Goal: Information Seeking & Learning: Learn about a topic

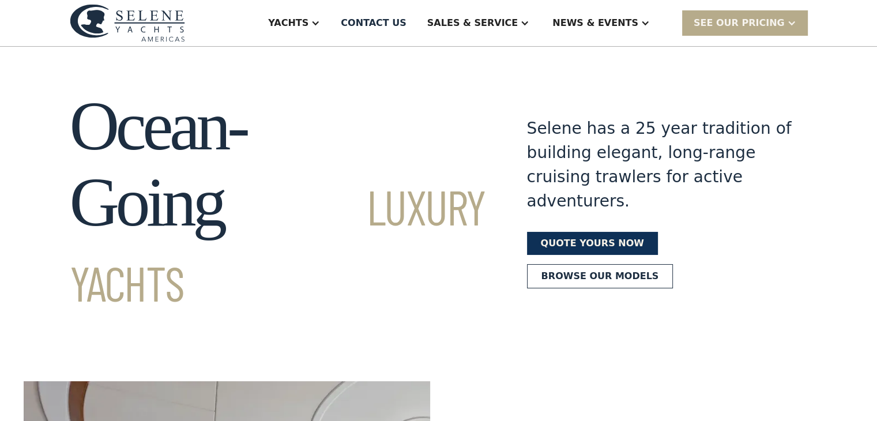
click at [583, 232] on link "Quote yours now" at bounding box center [592, 243] width 131 height 23
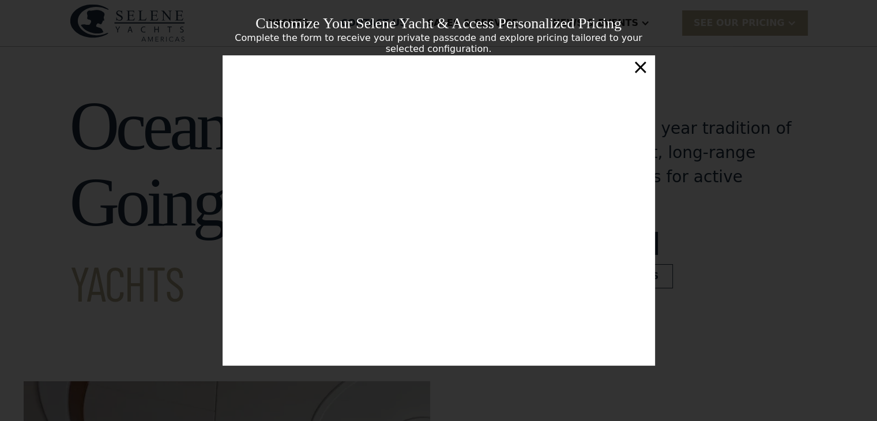
click at [636, 70] on div "×" at bounding box center [640, 66] width 17 height 23
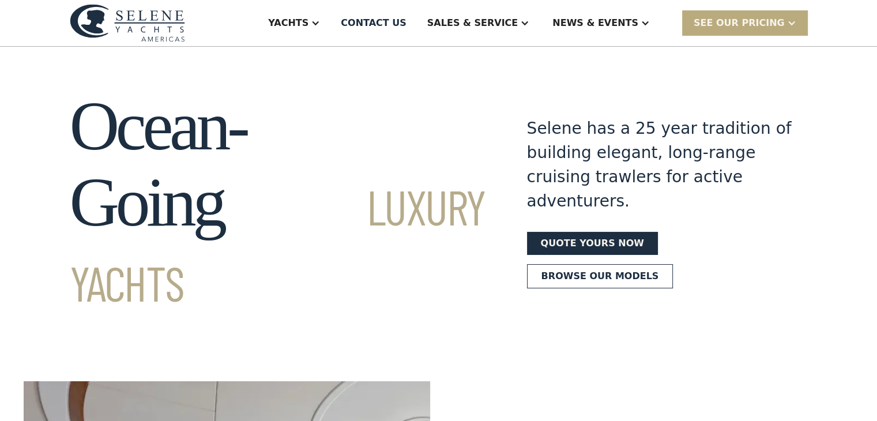
click at [769, 28] on div "SEE Our Pricing" at bounding box center [738, 23] width 91 height 14
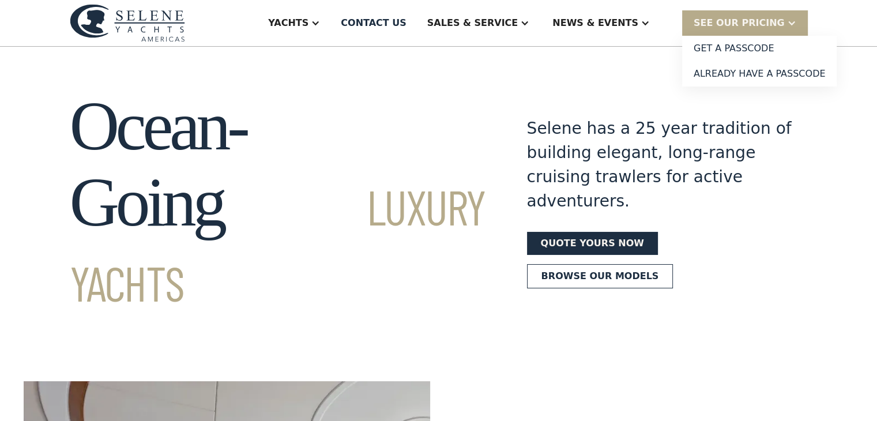
click at [483, 78] on section "Ocean-Going Luxury Yachts Selene has a 25 year tradition of building elegant, l…" at bounding box center [438, 182] width 877 height 270
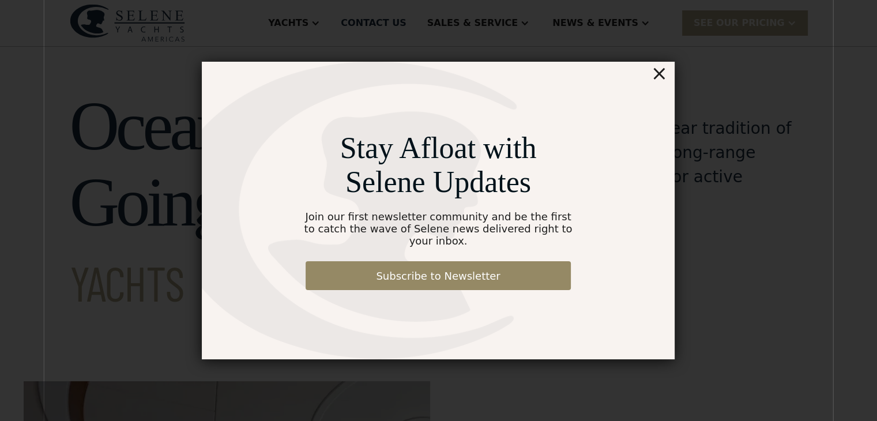
click at [657, 84] on div "×" at bounding box center [659, 73] width 17 height 23
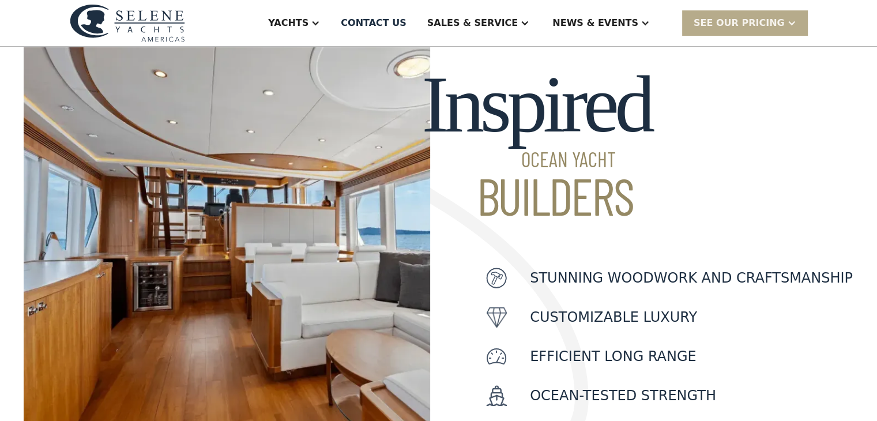
scroll to position [403, 0]
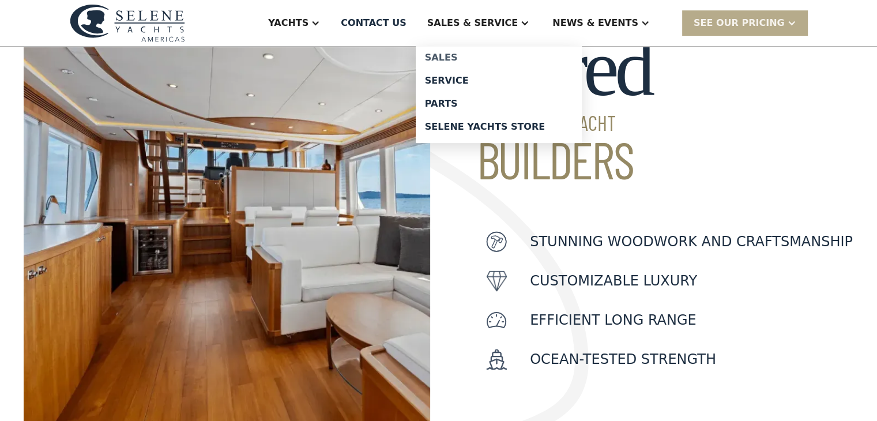
click at [499, 61] on div "Sales" at bounding box center [499, 57] width 148 height 9
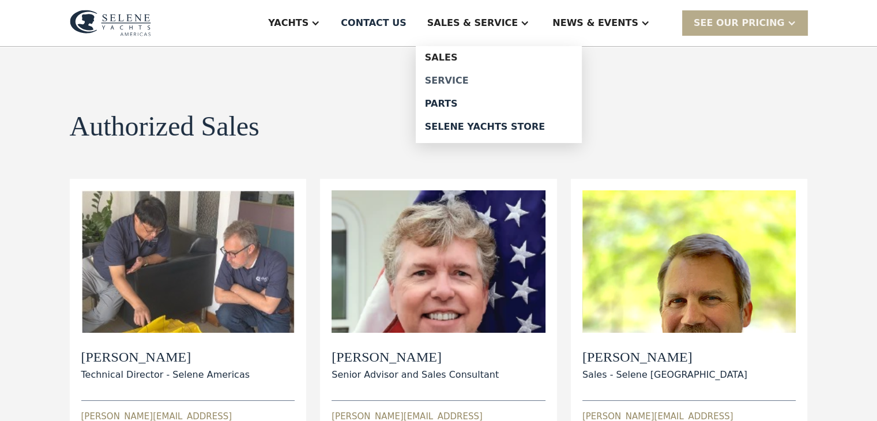
click at [519, 79] on div "Service" at bounding box center [499, 80] width 148 height 9
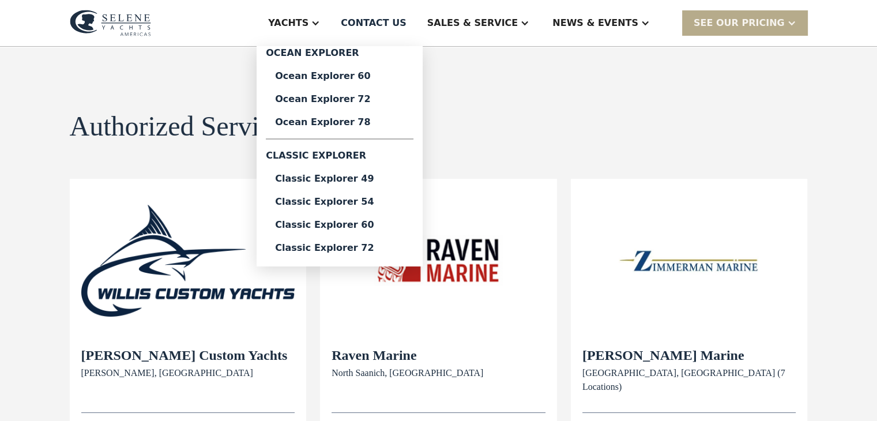
click at [331, 22] on div "Yachts" at bounding box center [294, 23] width 75 height 46
click at [360, 77] on div "Ocean Explorer 60" at bounding box center [339, 75] width 129 height 9
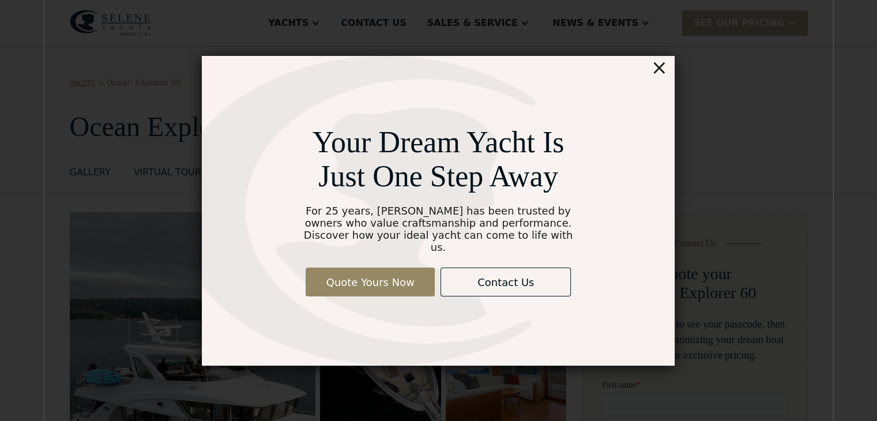
click at [659, 76] on div "×" at bounding box center [659, 67] width 17 height 23
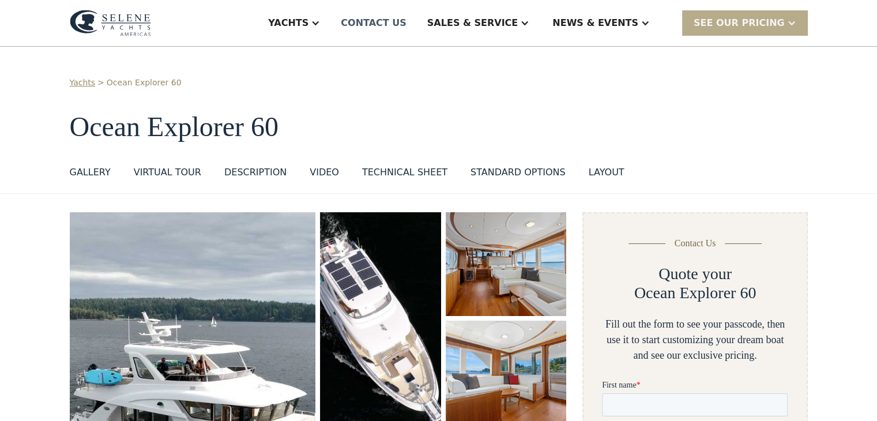
click at [406, 25] on div "Contact US" at bounding box center [374, 23] width 66 height 14
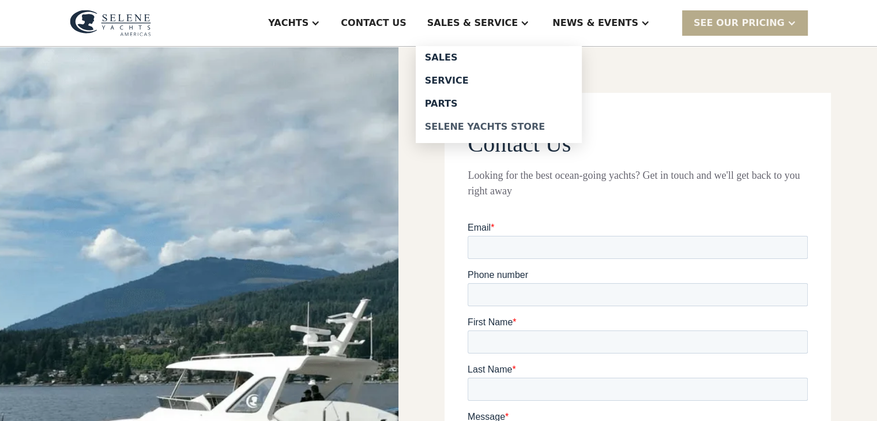
click at [525, 131] on div "Selene Yachts Store" at bounding box center [499, 126] width 148 height 9
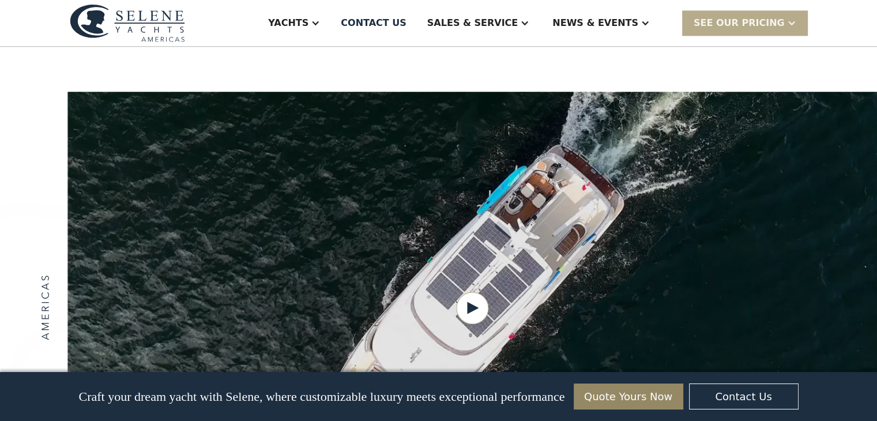
scroll to position [1383, 0]
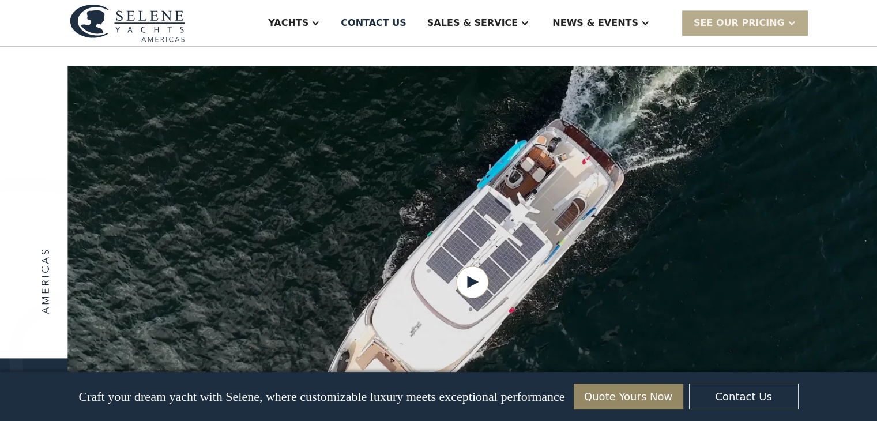
click at [740, 7] on div "Yachts Ocean Explorer Ocean Explorer 60 Ocean Explorer 72 Ocean Explorer 78 Cla…" at bounding box center [532, 23] width 550 height 46
click at [740, 16] on div "SEE Our Pricing" at bounding box center [738, 23] width 91 height 14
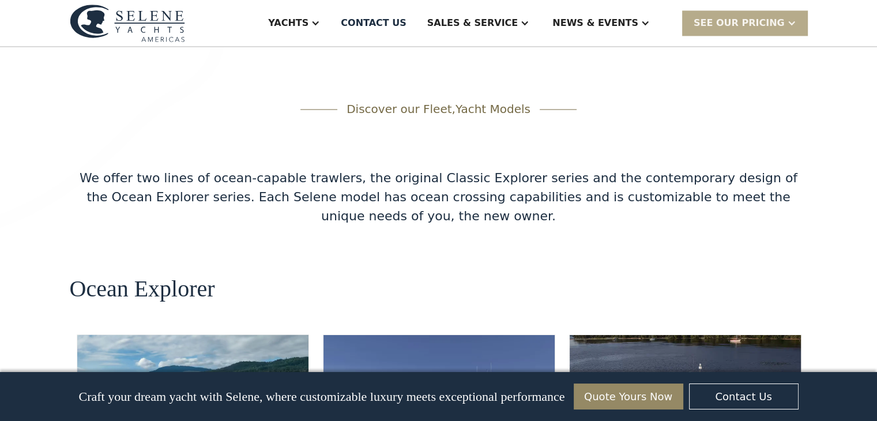
scroll to position [1902, 0]
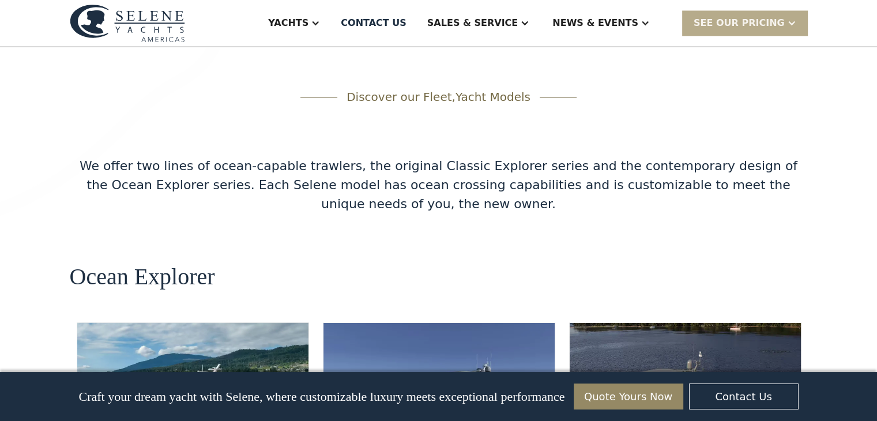
click at [281, 156] on div "We offer two lines of ocean-capable trawlers, the original Classic Explorer ser…" at bounding box center [439, 184] width 738 height 57
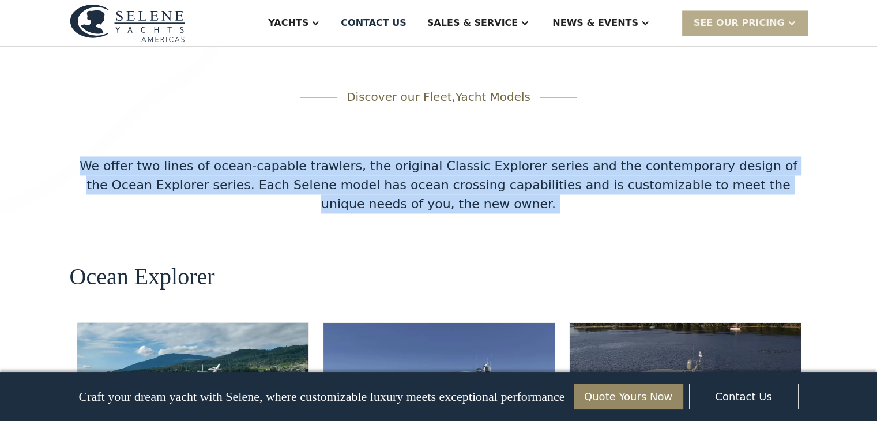
click at [281, 156] on div "We offer two lines of ocean-capable trawlers, the original Classic Explorer ser…" at bounding box center [439, 184] width 738 height 57
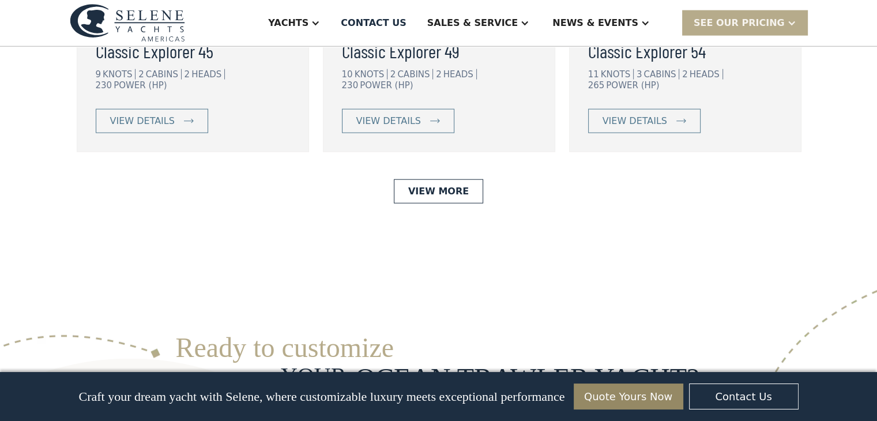
scroll to position [2940, 0]
